Goal: Check status: Check status

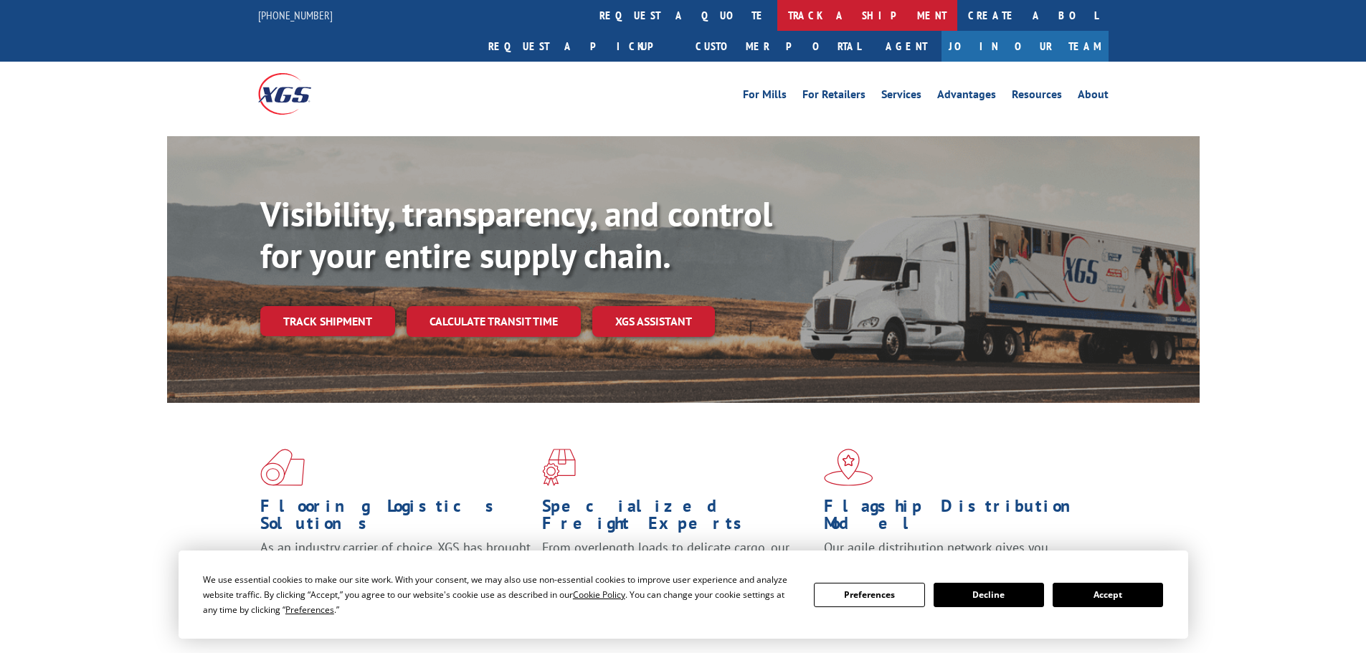
click at [777, 14] on link "track a shipment" at bounding box center [867, 15] width 180 height 31
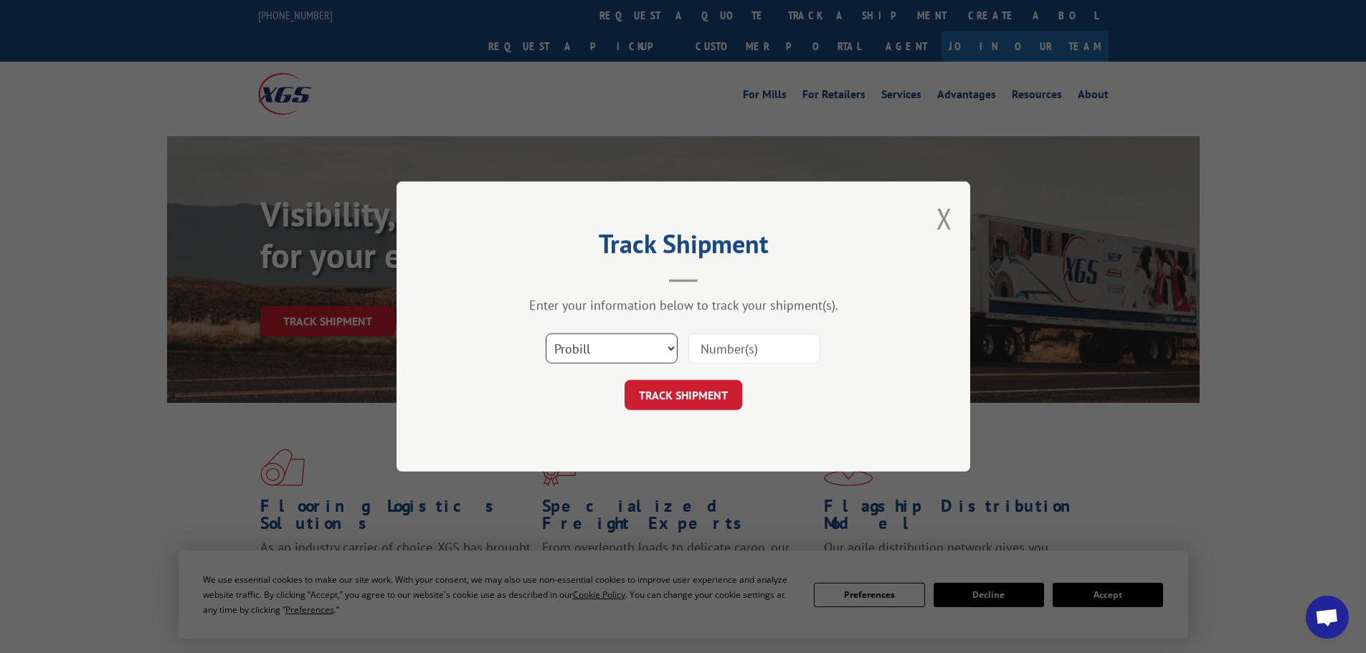
click at [590, 341] on select "Select category... Probill BOL PO" at bounding box center [612, 348] width 132 height 30
select select "po"
click at [546, 333] on select "Select category... Probill BOL PO" at bounding box center [612, 348] width 132 height 30
click at [780, 351] on input at bounding box center [754, 348] width 132 height 30
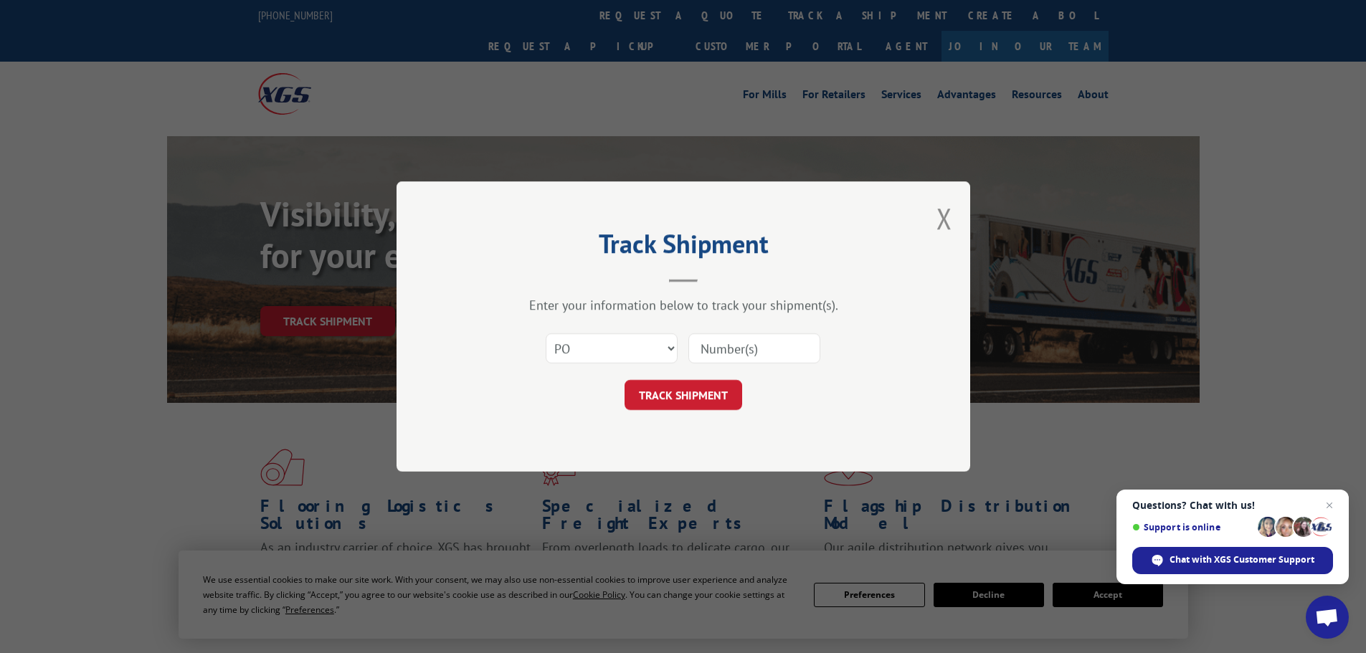
paste input "13505735"
type input "13505735"
click at [696, 391] on button "TRACK SHIPMENT" at bounding box center [684, 395] width 118 height 30
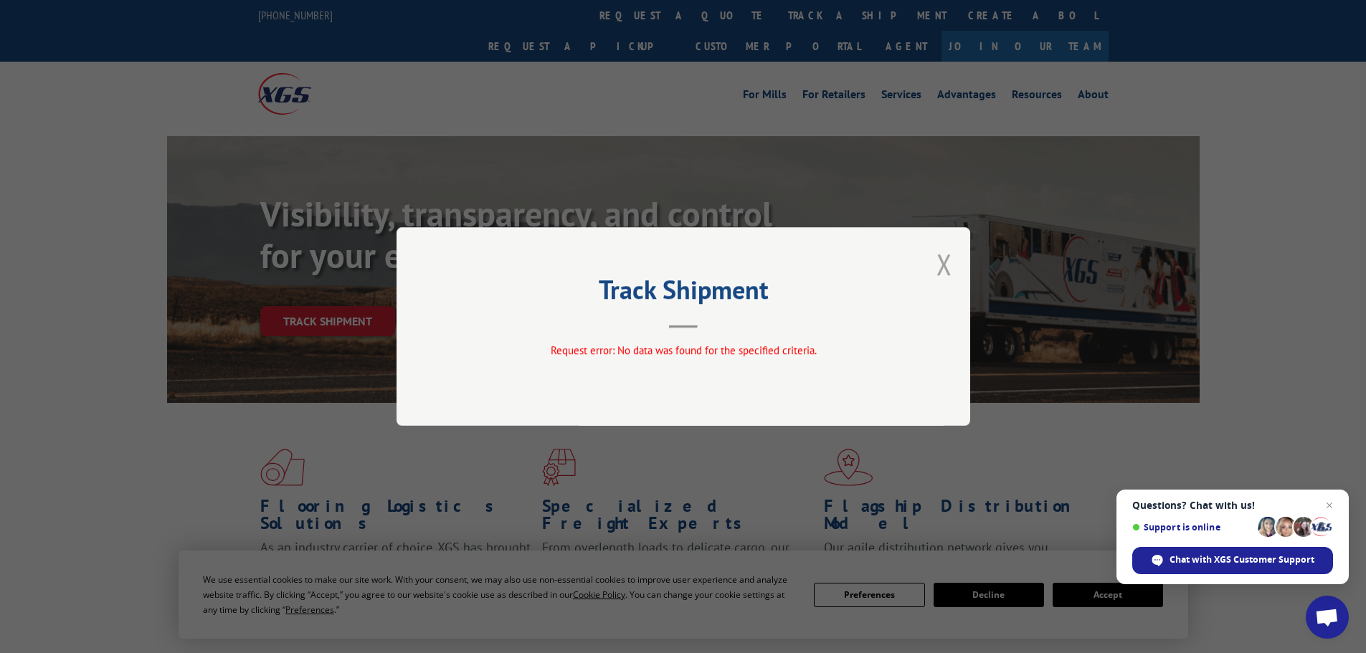
click at [937, 263] on button "Close modal" at bounding box center [944, 264] width 16 height 38
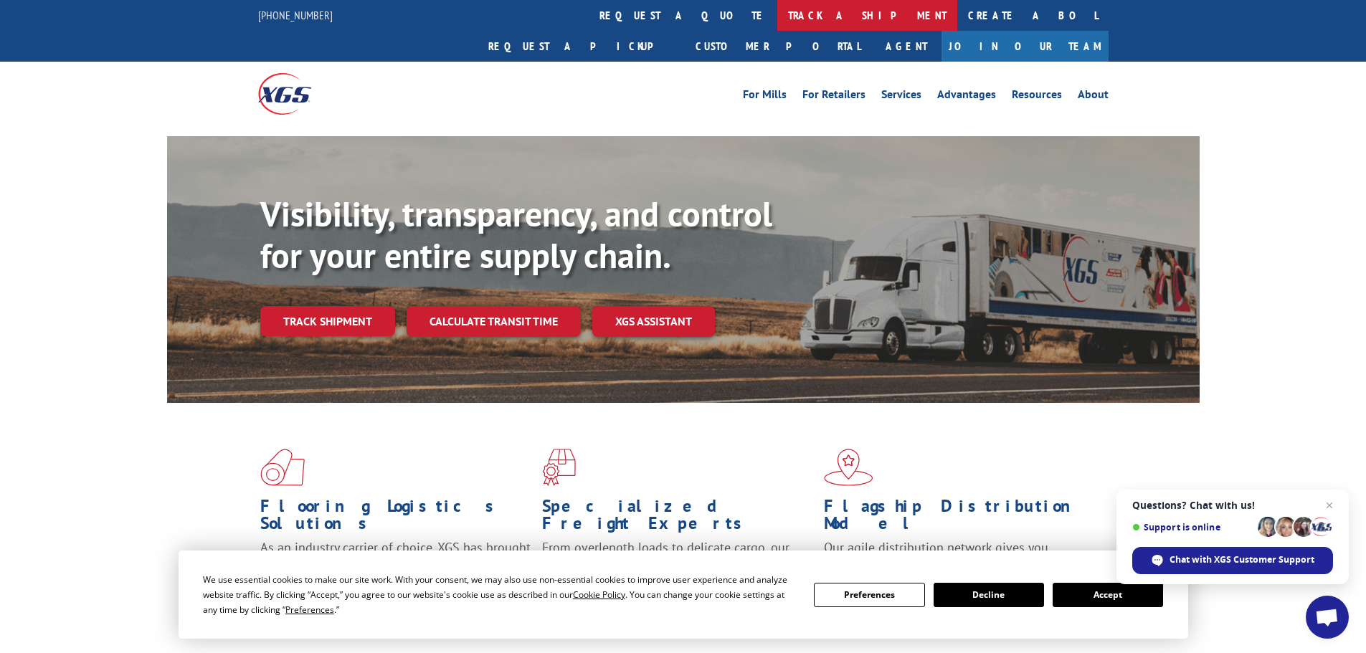
click at [777, 15] on link "track a shipment" at bounding box center [867, 15] width 180 height 31
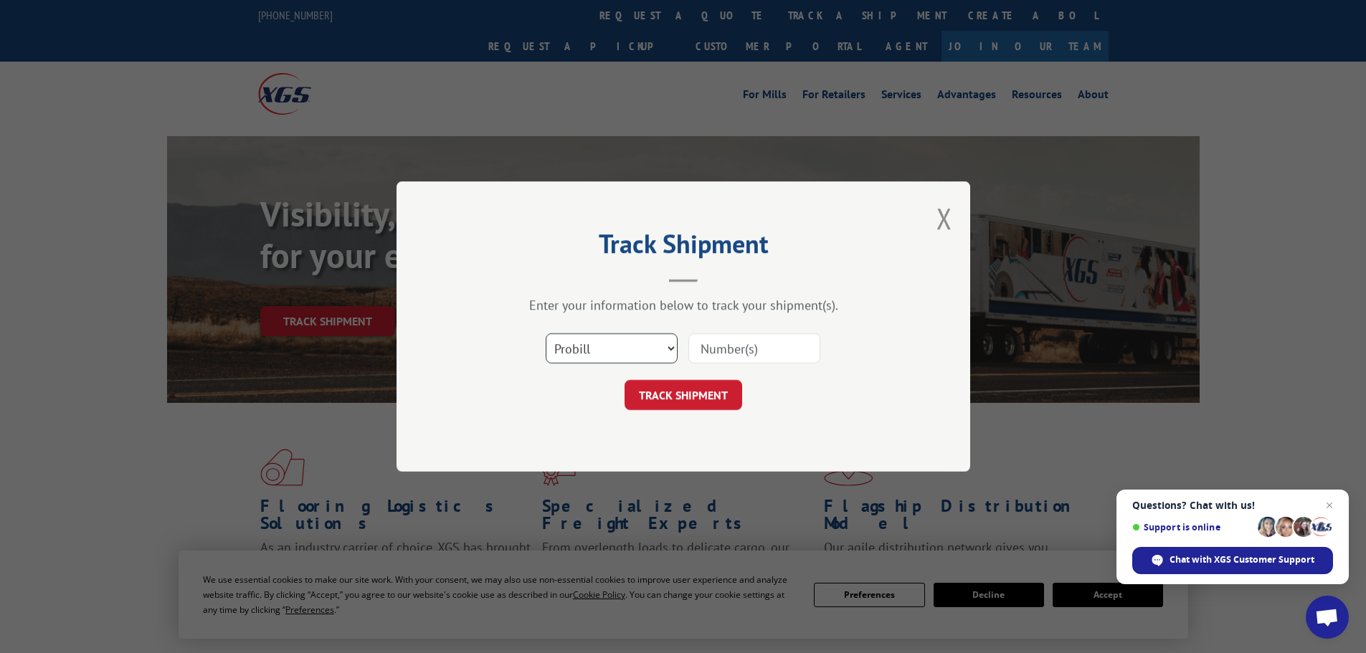
click at [575, 348] on select "Select category... Probill BOL PO" at bounding box center [612, 348] width 132 height 30
select select "bol"
click at [546, 333] on select "Select category... Probill BOL PO" at bounding box center [612, 348] width 132 height 30
click at [746, 333] on input at bounding box center [754, 348] width 132 height 30
paste input "5594136"
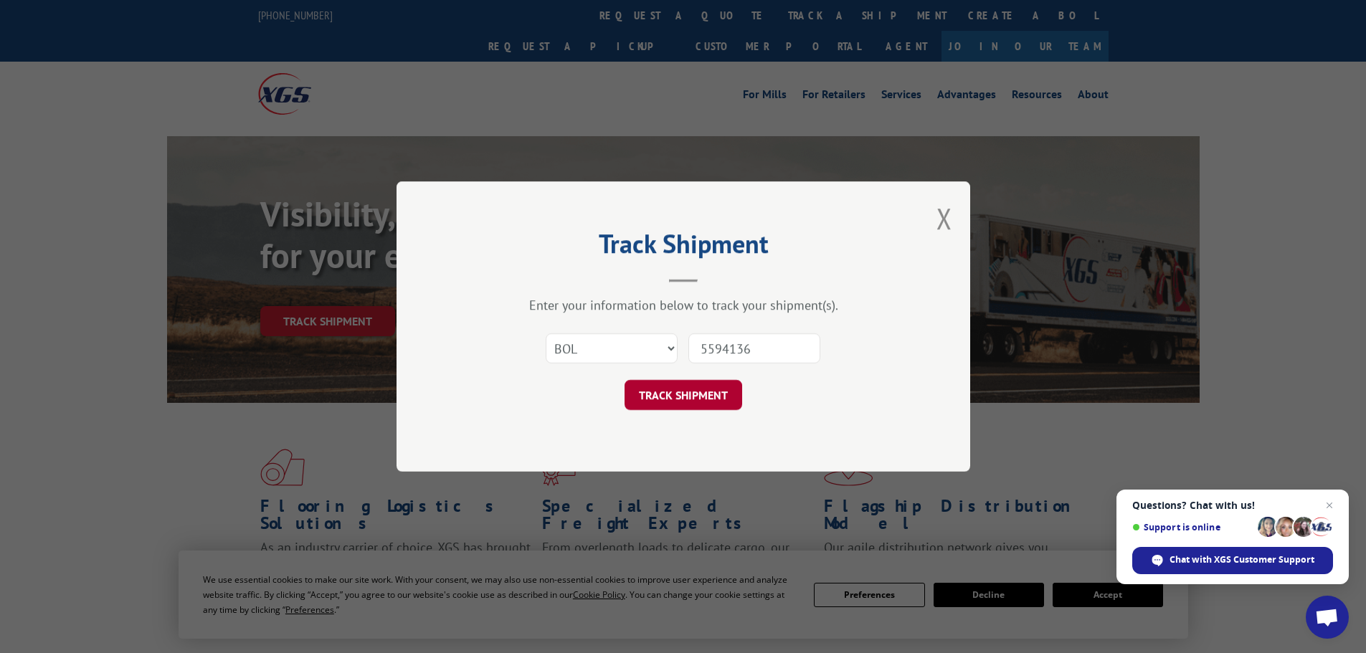
type input "5594136"
click at [708, 394] on button "TRACK SHIPMENT" at bounding box center [684, 395] width 118 height 30
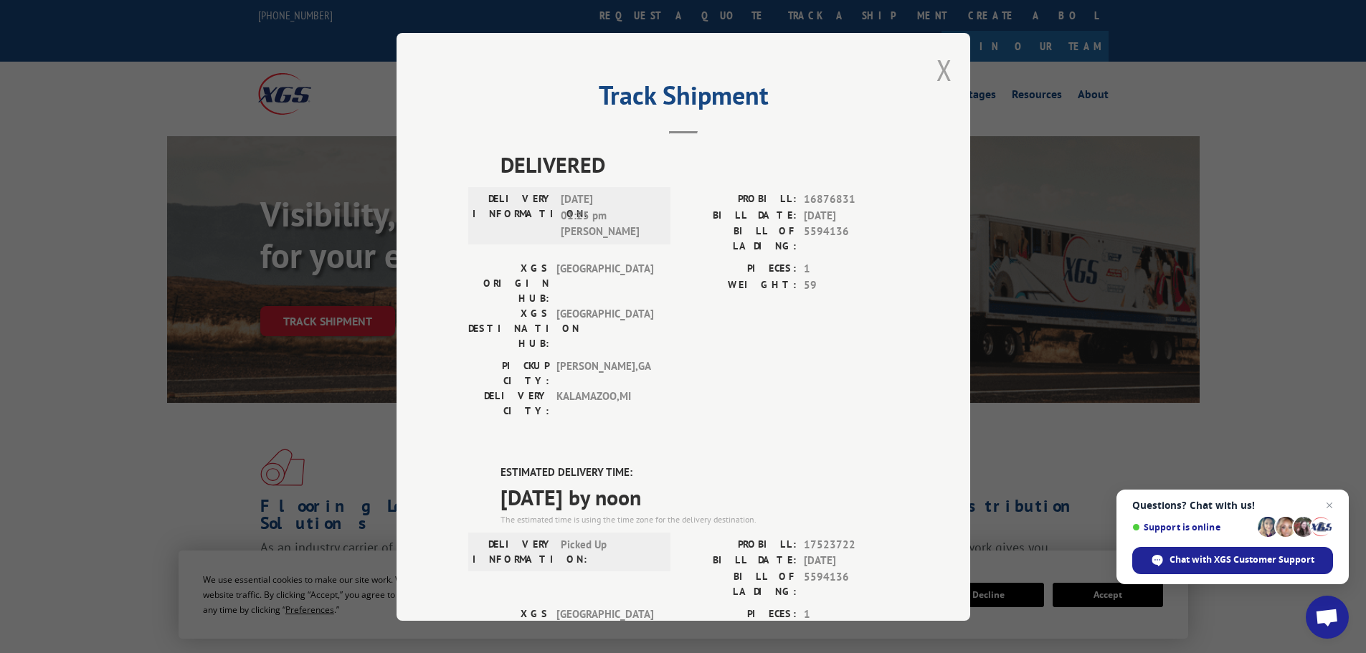
click at [936, 67] on button "Close modal" at bounding box center [944, 70] width 16 height 38
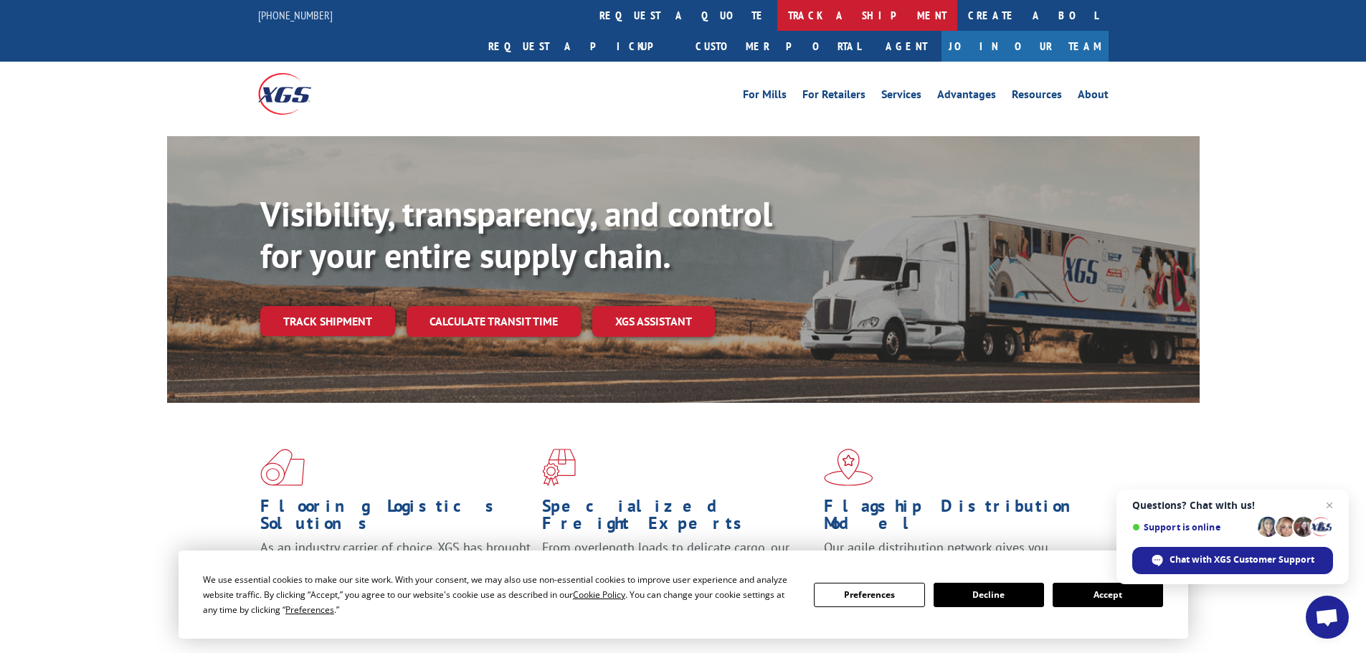
click at [777, 16] on link "track a shipment" at bounding box center [867, 15] width 180 height 31
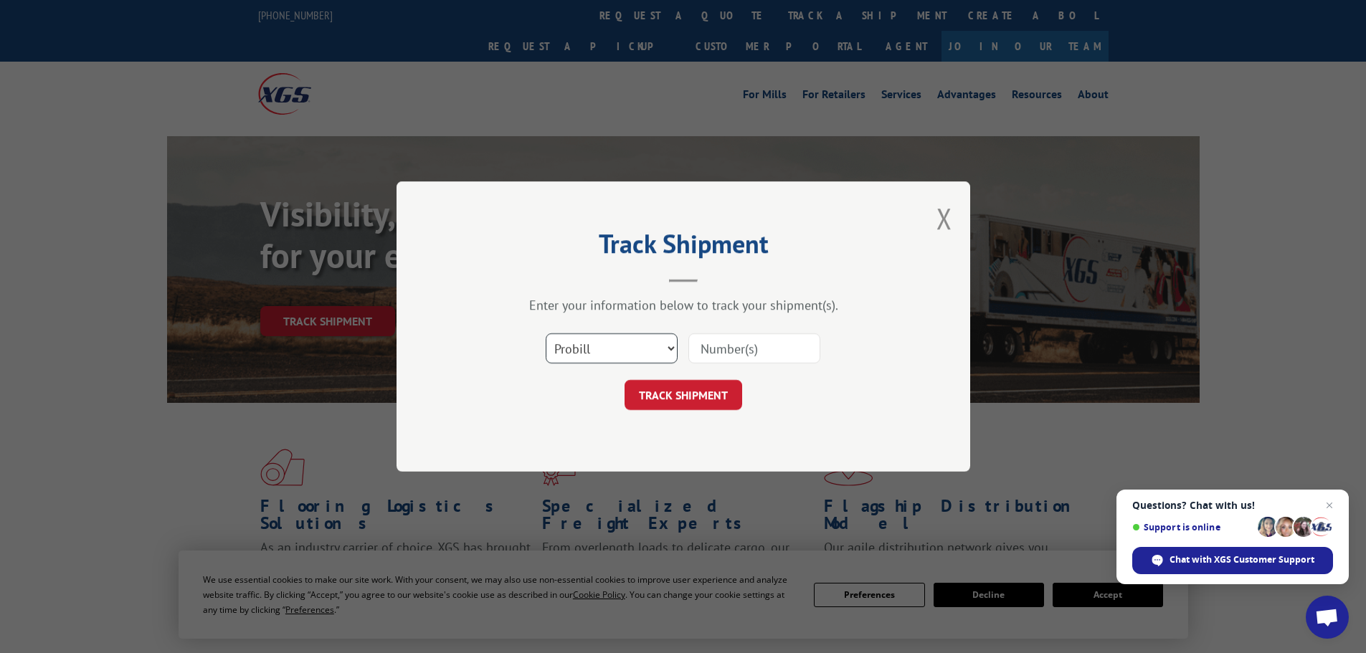
click at [602, 338] on select "Select category... Probill BOL PO" at bounding box center [612, 348] width 132 height 30
select select "bol"
click at [546, 333] on select "Select category... Probill BOL PO" at bounding box center [612, 348] width 132 height 30
click at [739, 348] on input at bounding box center [754, 348] width 132 height 30
paste input "5594159"
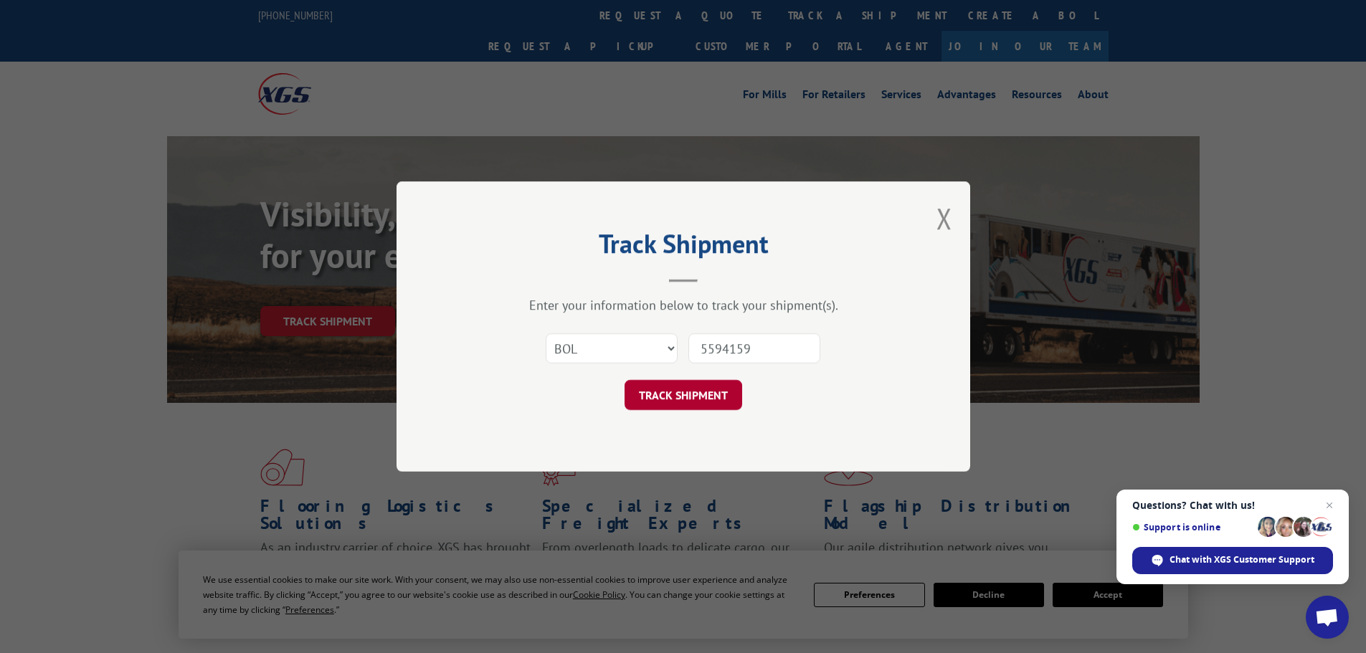
type input "5594159"
click at [688, 391] on button "TRACK SHIPMENT" at bounding box center [684, 395] width 118 height 30
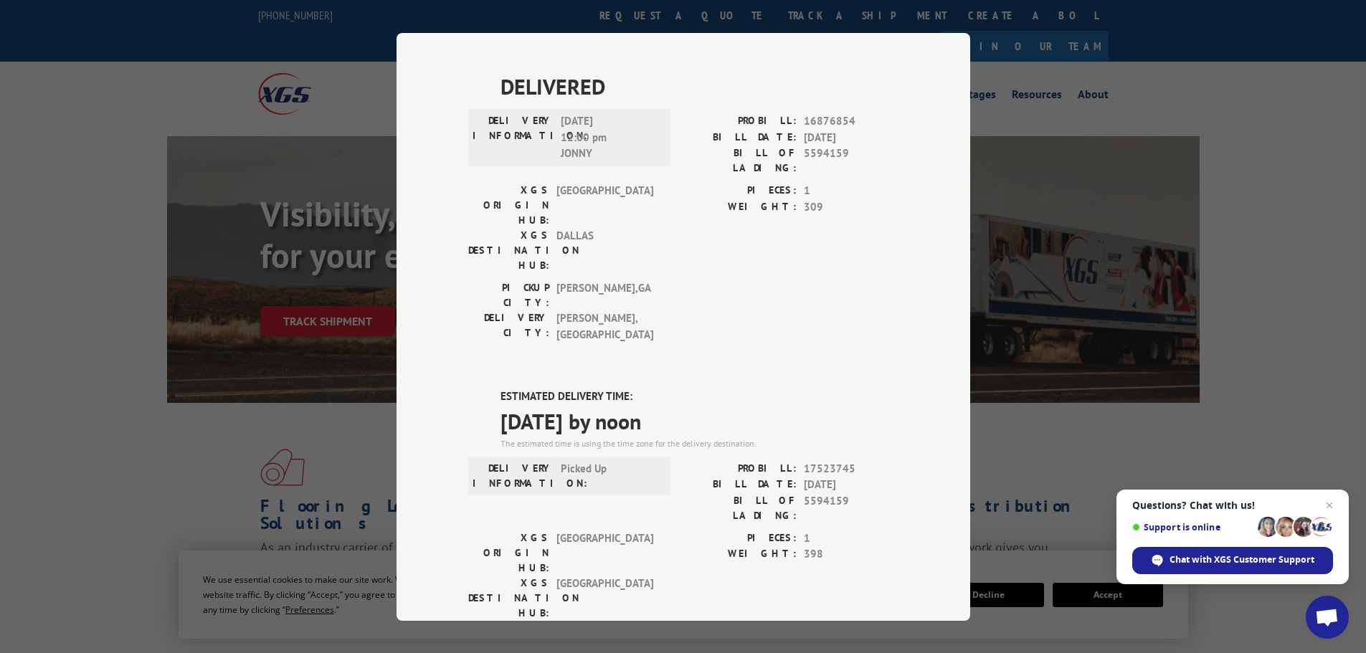
scroll to position [430, 0]
